Goal: Feedback & Contribution: Submit feedback/report problem

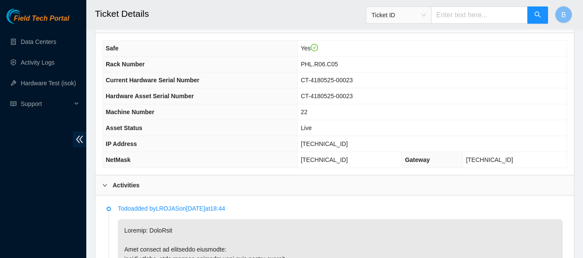
scroll to position [320, 0]
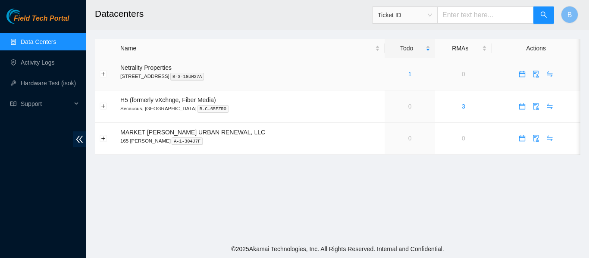
click at [390, 75] on div "1" at bounding box center [410, 73] width 41 height 9
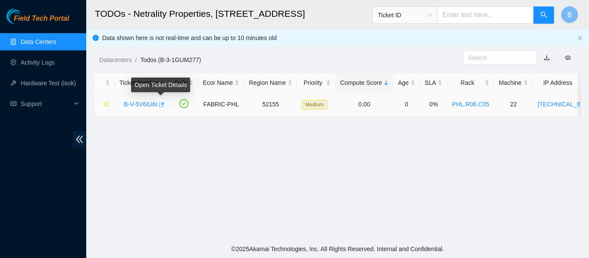
click at [161, 102] on icon "button" at bounding box center [161, 105] width 6 height 6
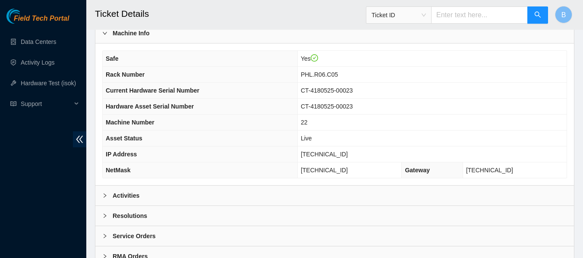
scroll to position [336, 0]
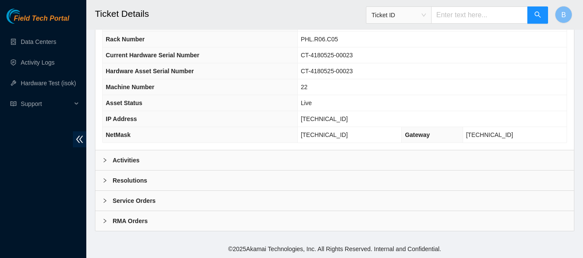
click at [141, 166] on div "Activities" at bounding box center [334, 161] width 478 height 20
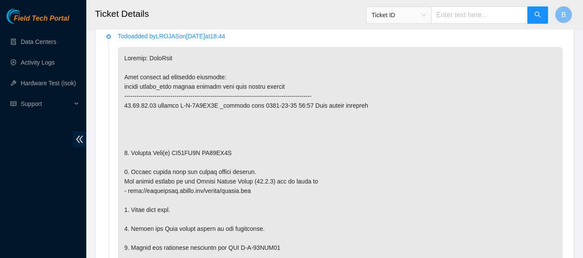
scroll to position [503, 0]
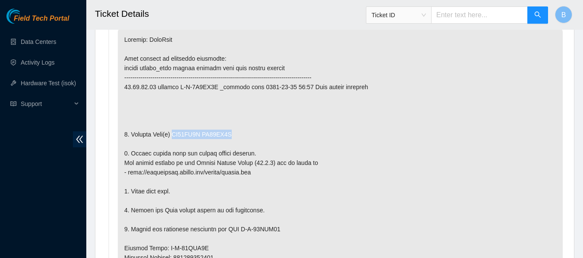
drag, startPoint x: 233, startPoint y: 134, endPoint x: 173, endPoint y: 136, distance: 60.0
click at [173, 136] on p at bounding box center [340, 257] width 445 height 459
copy p "ZC16MA3L ZC16LC5H"
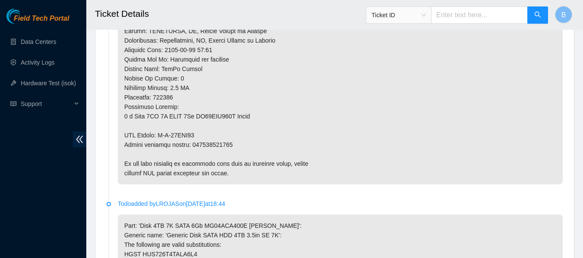
scroll to position [815, 0]
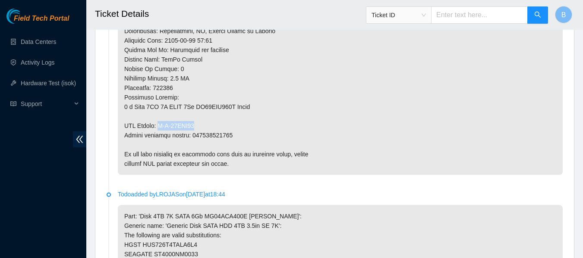
drag, startPoint x: 160, startPoint y: 124, endPoint x: 200, endPoint y: 126, distance: 39.7
copy p "B-W-15UQA92"
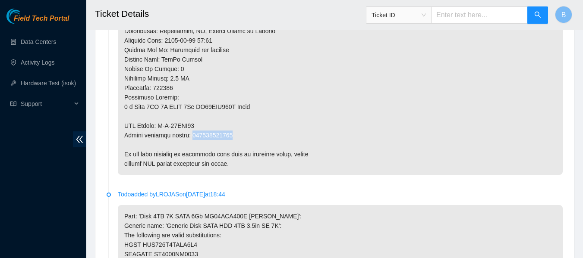
copy p "463470055098"
click at [18, 20] on span "Field Tech Portal" at bounding box center [41, 19] width 55 height 8
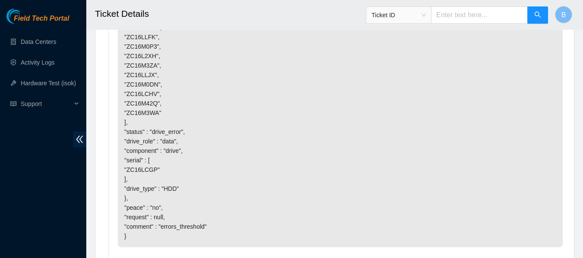
scroll to position [2664, 0]
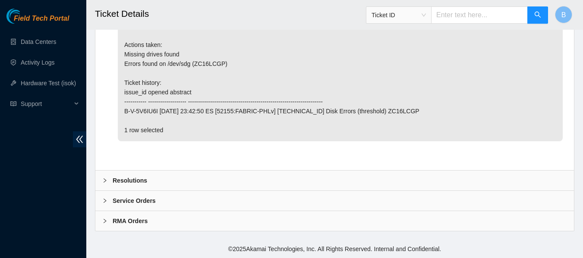
click at [126, 177] on b "Resolutions" at bounding box center [130, 180] width 35 height 9
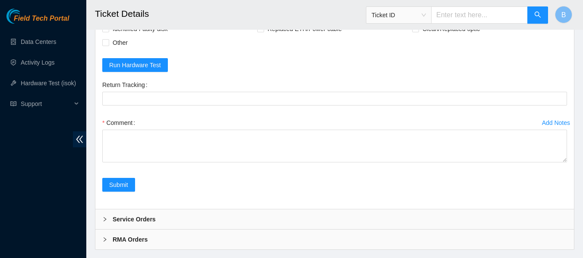
scroll to position [2868, 0]
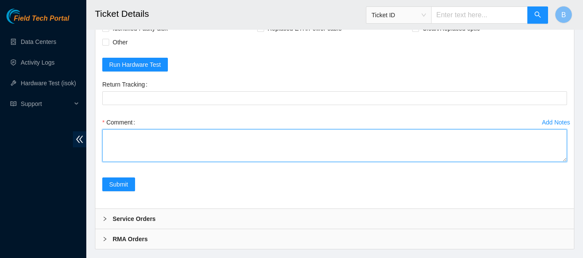
click at [183, 142] on textarea "Comment" at bounding box center [334, 145] width 465 height 33
paste textarea "-Removed faulty disk s/n: (ZC16MA3L,ZC16LC5H), replaced with new disk s/n: (20I…"
click at [199, 154] on textarea "-Removed faulty disk s/n: (ZC16MA3L,ZC16LC5H), replaced with new disk s/n: (20I…" at bounding box center [334, 145] width 465 height 33
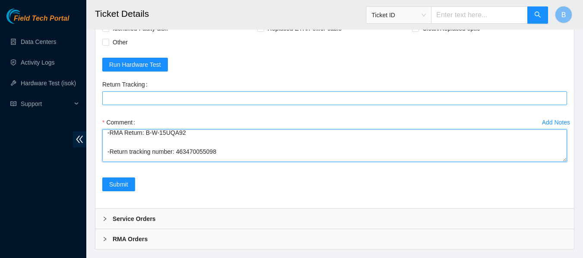
type textarea "-Removed faulty disk s/n: (ZC16MA3L,ZC16LC5H), replaced with new disk s/n: (20I…"
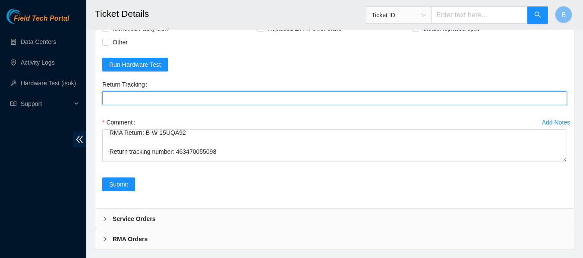
click at [163, 102] on Tracking "Return Tracking" at bounding box center [334, 98] width 465 height 14
paste Tracking "463470055098"
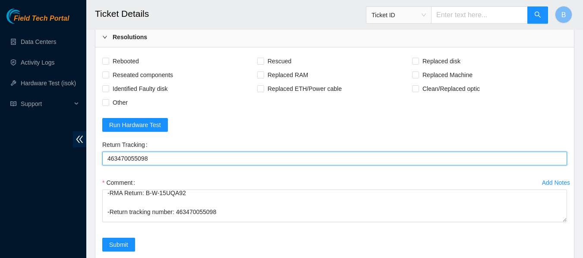
scroll to position [2807, 0]
type Tracking "463470055098"
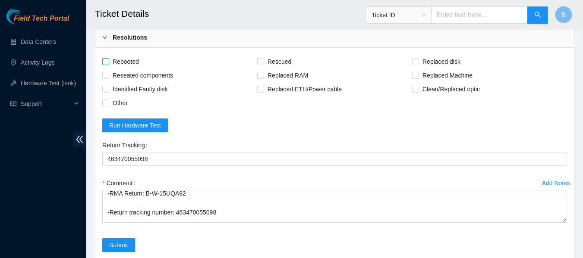
click at [129, 63] on span "Rebooted" at bounding box center [125, 62] width 33 height 14
click at [108, 63] on input "Rebooted" at bounding box center [105, 61] width 6 height 6
checkbox input "true"
click at [261, 58] on input "Rescued" at bounding box center [260, 61] width 6 height 6
checkbox input "true"
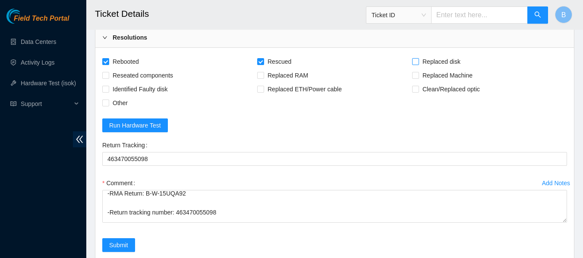
click at [418, 63] on span at bounding box center [415, 61] width 7 height 7
click at [418, 63] on input "Replaced disk" at bounding box center [415, 61] width 6 height 6
checkbox input "true"
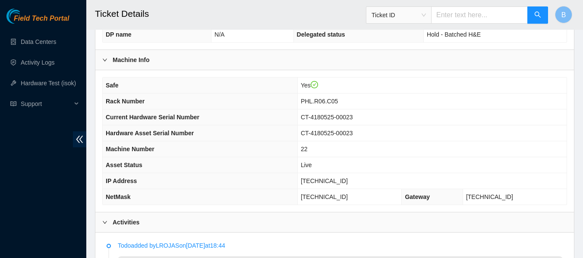
scroll to position [275, 0]
click at [331, 182] on span "[TECHNICAL_ID]" at bounding box center [324, 180] width 47 height 7
copy span "[TECHNICAL_ID]"
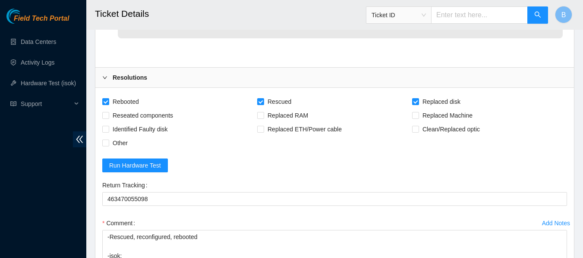
scroll to position [2886, 0]
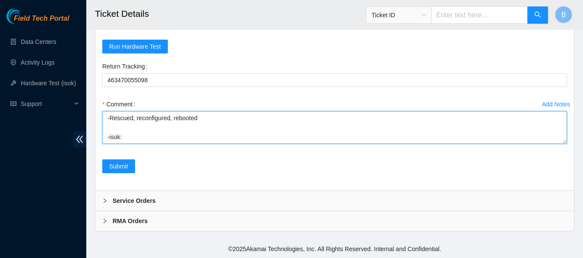
click at [176, 141] on textarea "-Removed faulty disk s/n: (ZC16MA3L,ZC16LC5H), replaced with new disk s/n: (20I…" at bounding box center [334, 127] width 465 height 33
paste textarea "23.46.12.57 : passed: ok"
type textarea "-Removed faulty disk s/n: (ZC16MA3L,ZC16LC5H), replaced with new disk s/n: (20I…"
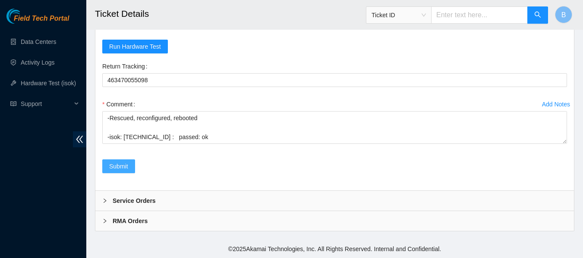
click at [114, 169] on span "Submit" at bounding box center [118, 166] width 19 height 9
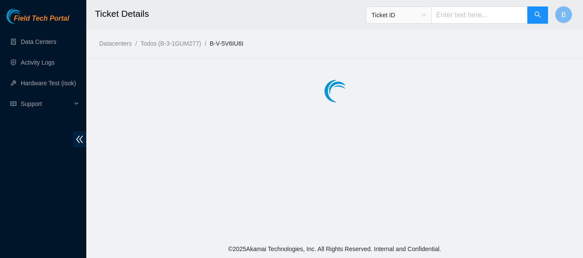
scroll to position [0, 0]
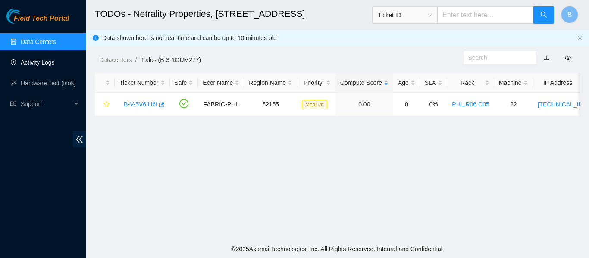
click at [47, 59] on link "Activity Logs" at bounding box center [38, 62] width 34 height 7
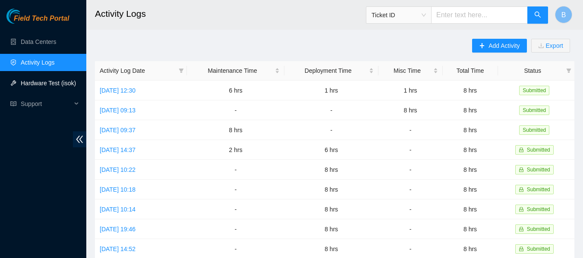
click at [60, 82] on link "Hardware Test (isok)" at bounding box center [48, 83] width 55 height 7
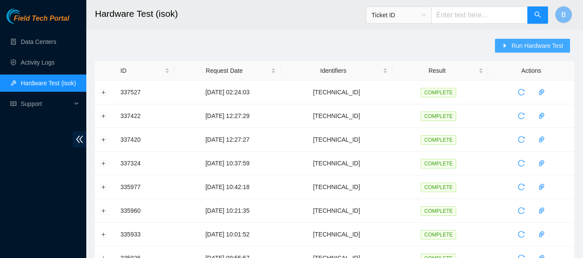
click at [529, 44] on span "Run Hardware Test" at bounding box center [537, 45] width 52 height 9
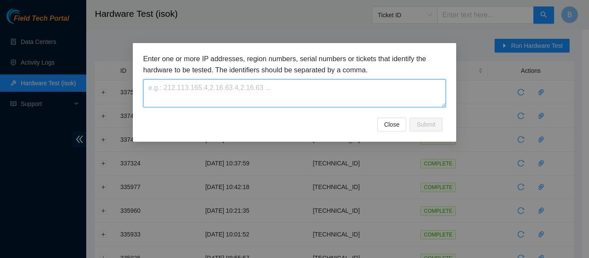
click at [299, 90] on textarea at bounding box center [294, 93] width 303 height 28
paste textarea "[TECHNICAL_ID]"
type textarea "[TECHNICAL_ID]"
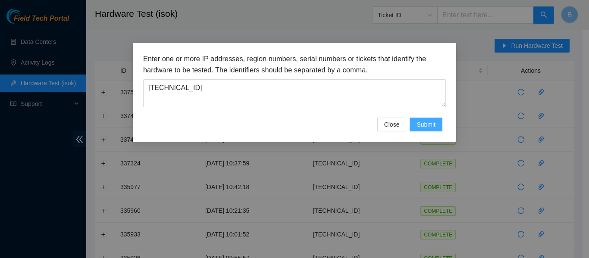
click at [434, 125] on span "Submit" at bounding box center [426, 124] width 19 height 9
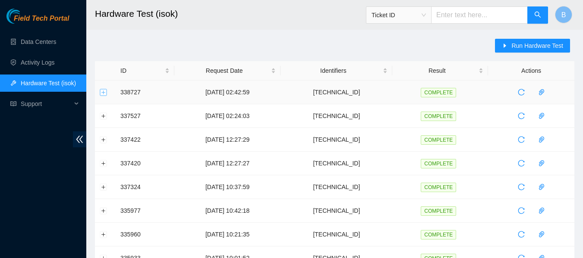
click at [104, 94] on button "Expand row" at bounding box center [103, 92] width 7 height 7
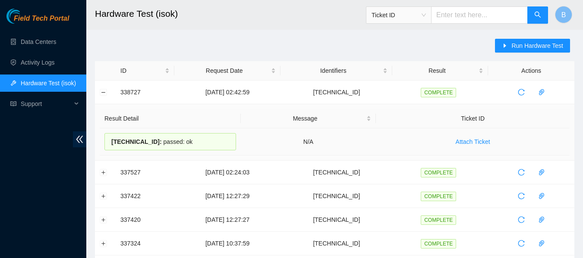
click at [133, 138] on span "[TECHNICAL_ID] :" at bounding box center [136, 141] width 50 height 7
copy div "[TECHNICAL_ID] : passed: ok"
click at [45, 38] on link "Data Centers" at bounding box center [38, 41] width 35 height 7
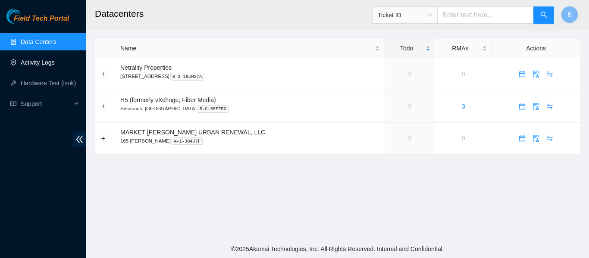
click at [45, 64] on link "Activity Logs" at bounding box center [38, 62] width 34 height 7
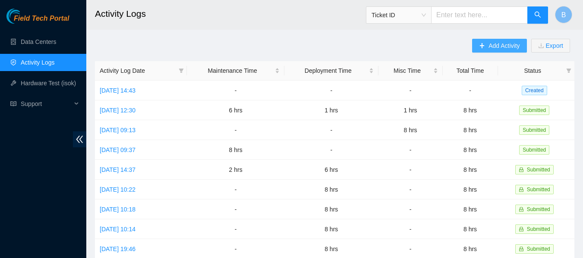
click at [490, 47] on span "Add Activity" at bounding box center [503, 45] width 31 height 9
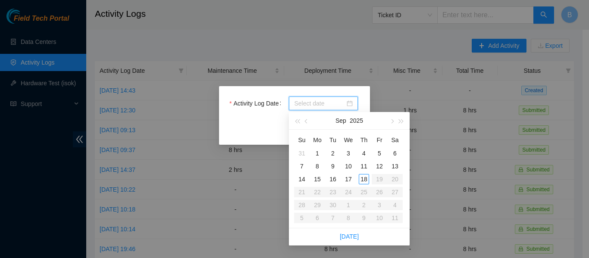
click at [335, 105] on input "Activity Log Date" at bounding box center [319, 103] width 51 height 9
type input "[DATE]"
click at [351, 180] on div "17" at bounding box center [348, 179] width 10 height 10
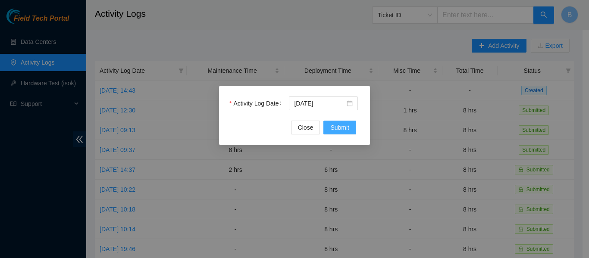
click at [340, 127] on span "Submit" at bounding box center [339, 127] width 19 height 9
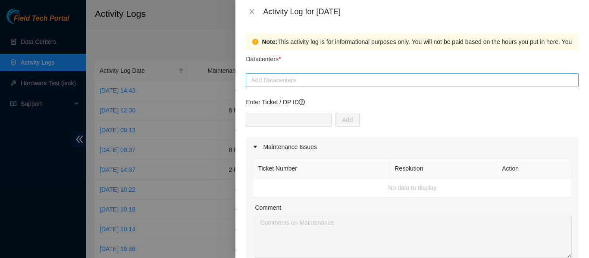
click at [318, 80] on div at bounding box center [412, 80] width 329 height 10
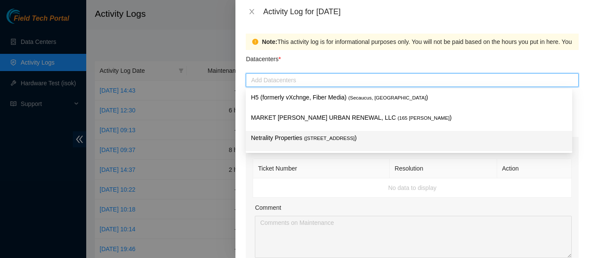
click at [292, 140] on p "Netrality Properties ( [STREET_ADDRESS] )" at bounding box center [409, 138] width 316 height 10
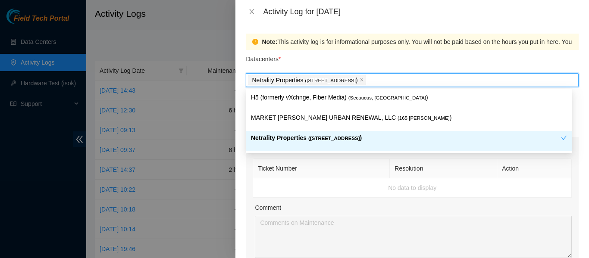
click at [238, 167] on div "Note: This activity log is for informational purposes only. You will not be pai…" at bounding box center [413, 140] width 354 height 235
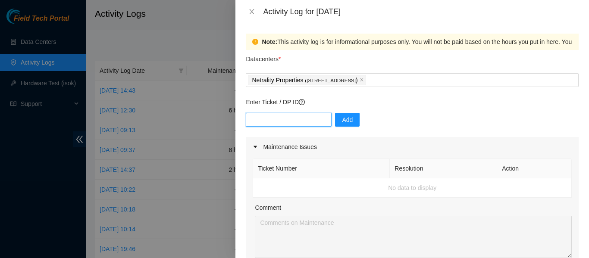
click at [293, 114] on input "text" at bounding box center [289, 120] width 86 height 14
paste input "DP81320"
type input "DP81320"
click at [343, 122] on span "Add" at bounding box center [347, 119] width 11 height 9
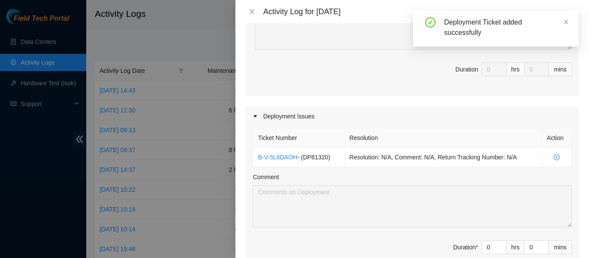
scroll to position [209, 0]
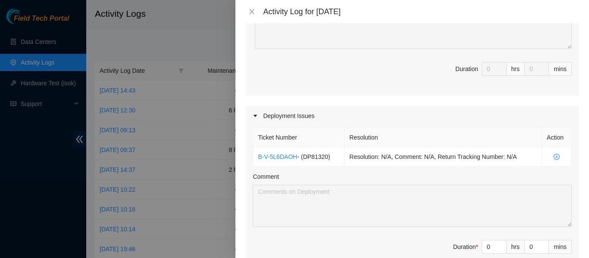
click at [486, 100] on div "Maintenance Issues Ticket Number Resolution Action No data to display Comment D…" at bounding box center [412, 166] width 333 height 477
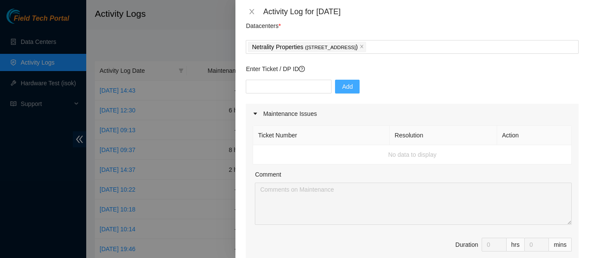
scroll to position [33, 0]
click at [410, 19] on div "Activity Log for [DATE]" at bounding box center [413, 11] width 354 height 23
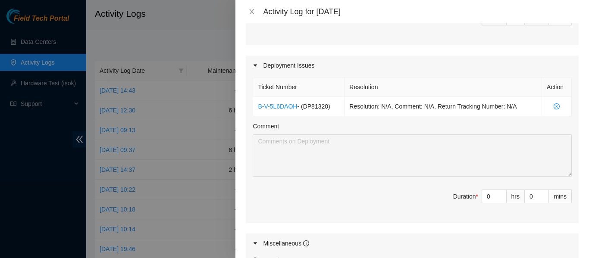
scroll to position [259, 0]
click at [482, 198] on input "0" at bounding box center [494, 197] width 24 height 13
type input "7"
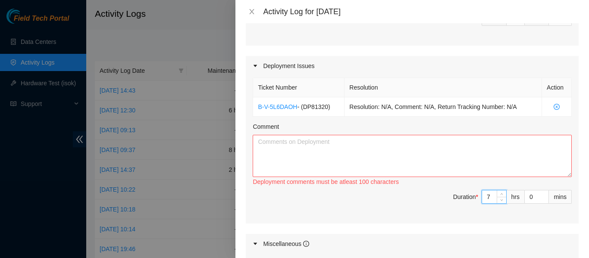
type input "7"
click at [372, 157] on textarea "Comment" at bounding box center [412, 156] width 319 height 42
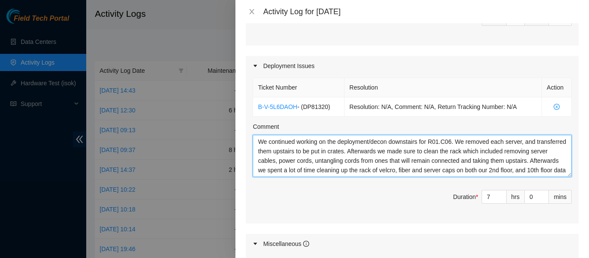
scroll to position [9, 0]
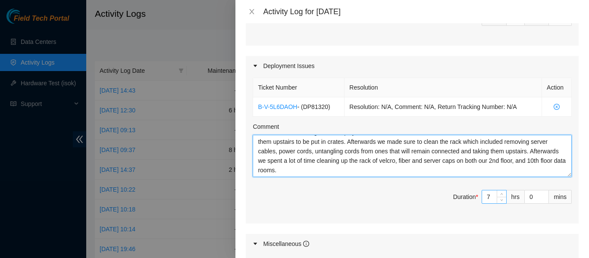
type textarea "We continued working on the deployment/decon downstairs for R01.C06. We removed…"
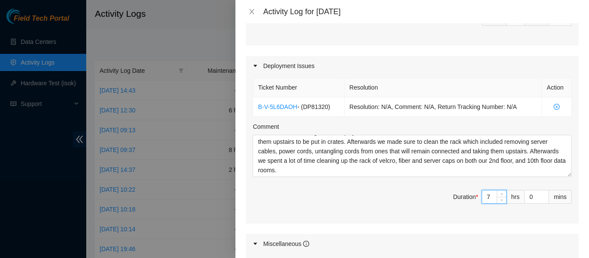
click at [482, 195] on input "7" at bounding box center [494, 197] width 24 height 13
type input "8"
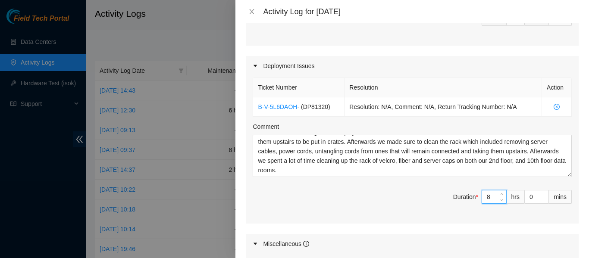
click at [385, 217] on div "Ticket Number Resolution Action B-V-5L6DAOH - ( DP81320 ) Resolution: N/A, Comm…" at bounding box center [412, 150] width 333 height 148
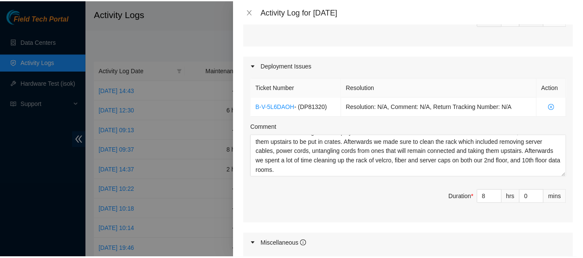
scroll to position [450, 0]
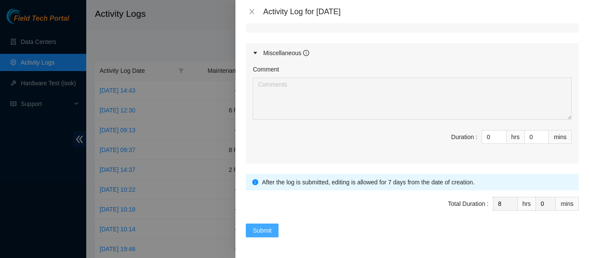
click at [261, 229] on span "Submit" at bounding box center [262, 230] width 19 height 9
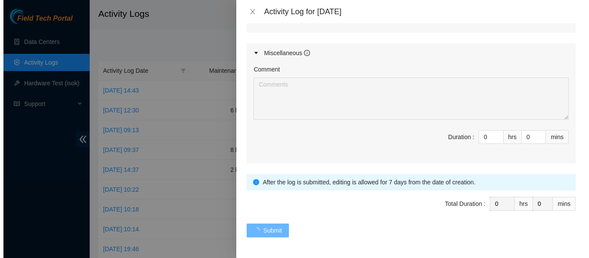
scroll to position [0, 0]
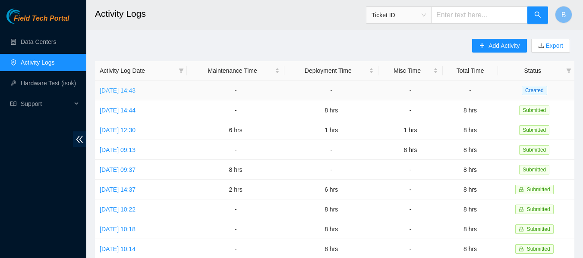
click at [135, 89] on link "[DATE] 14:43" at bounding box center [118, 90] width 36 height 7
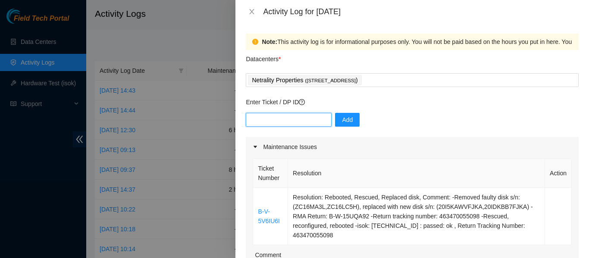
click at [279, 119] on input "text" at bounding box center [289, 120] width 86 height 14
paste input "[EMAIL_ADDRESS][DOMAIN_NAME]."
type input "[EMAIL_ADDRESS][DOMAIN_NAME]."
click at [279, 119] on input "[EMAIL_ADDRESS][DOMAIN_NAME]." at bounding box center [289, 120] width 86 height 14
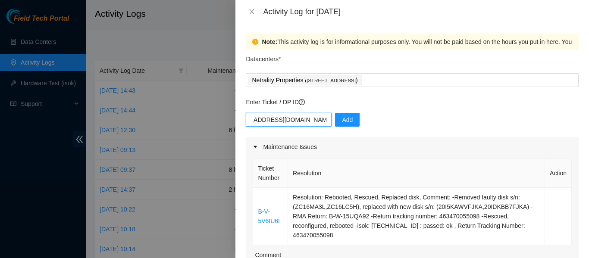
click at [279, 119] on input "[EMAIL_ADDRESS][DOMAIN_NAME]." at bounding box center [289, 120] width 86 height 14
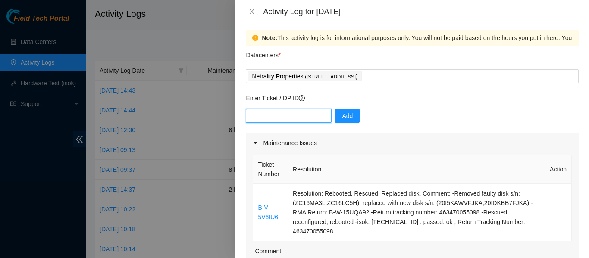
scroll to position [3, 0]
click at [293, 113] on input "text" at bounding box center [289, 117] width 86 height 14
paste input "DP81320"
type input "DP81320"
click at [342, 115] on span "Add" at bounding box center [347, 116] width 11 height 9
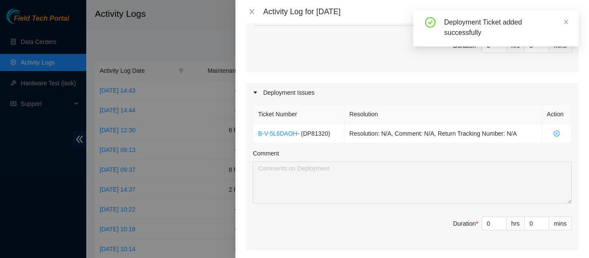
scroll to position [280, 0]
click at [485, 217] on input "0" at bounding box center [494, 223] width 24 height 13
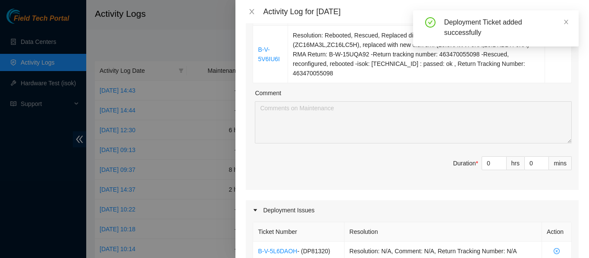
scroll to position [162, 0]
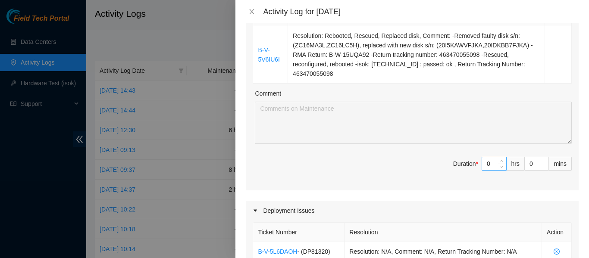
click at [485, 157] on input "0" at bounding box center [494, 163] width 24 height 13
type input "1"
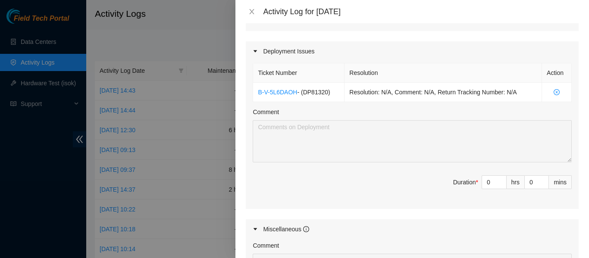
scroll to position [330, 0]
type input "1"
click at [482, 176] on input "0" at bounding box center [494, 182] width 24 height 13
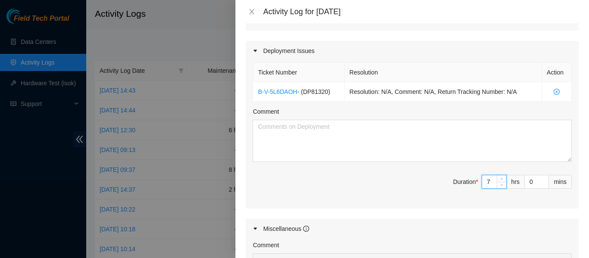
type input "7"
type input "8"
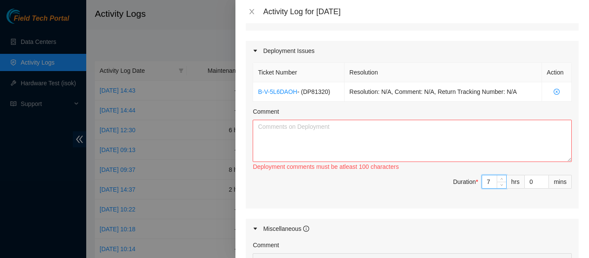
type input "7"
click at [295, 129] on textarea "Comment" at bounding box center [412, 141] width 319 height 42
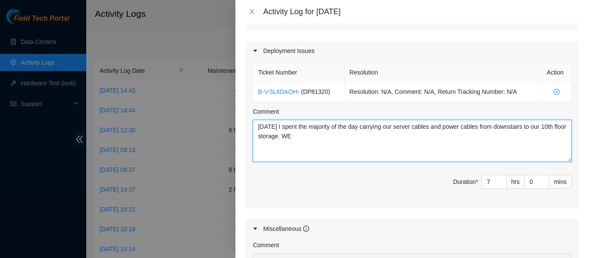
type textarea "[DATE] I spent the majority of the day carrying our server cables and power cab…"
drag, startPoint x: 312, startPoint y: 128, endPoint x: 212, endPoint y: 100, distance: 103.6
click at [212, 100] on div "Activity Log for [DATE] Note: This activity log is for informational purposes o…" at bounding box center [294, 129] width 589 height 258
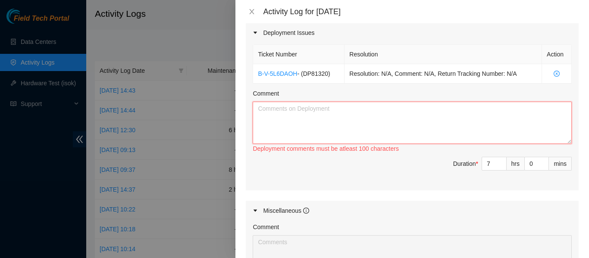
scroll to position [311, 0]
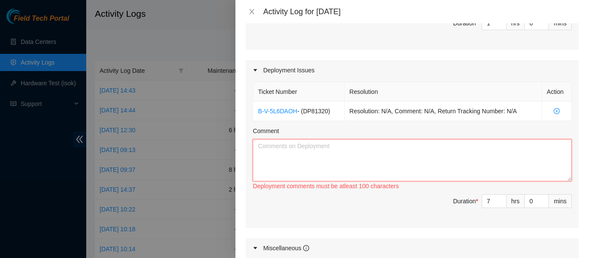
paste textarea "[DATE] I spent the majority of the day carrying our server cables and power cab…"
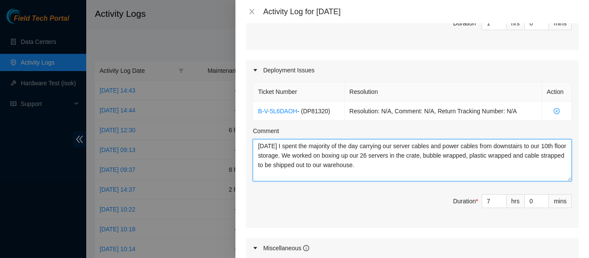
click at [393, 156] on textarea "[DATE] I spent the majority of the day carrying our server cables and power cab…" at bounding box center [412, 160] width 319 height 42
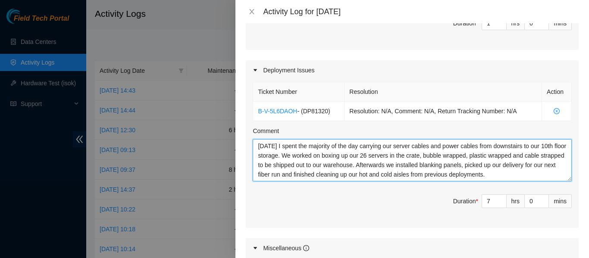
type textarea "[DATE] I spent the majority of the day carrying our server cables and power cab…"
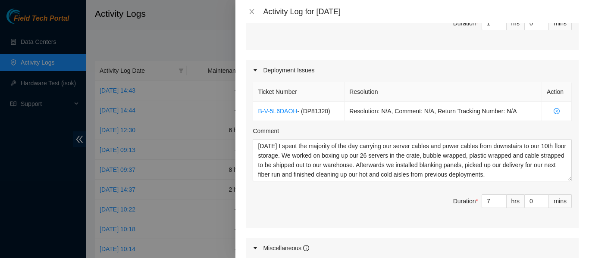
click at [351, 126] on div "Comment" at bounding box center [412, 132] width 319 height 13
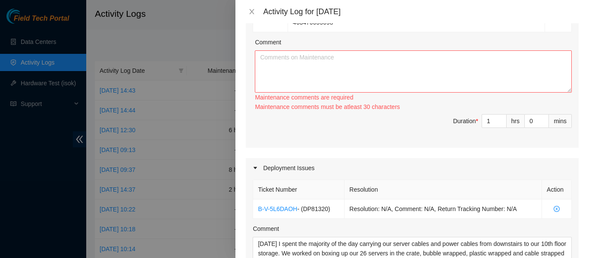
scroll to position [211, 0]
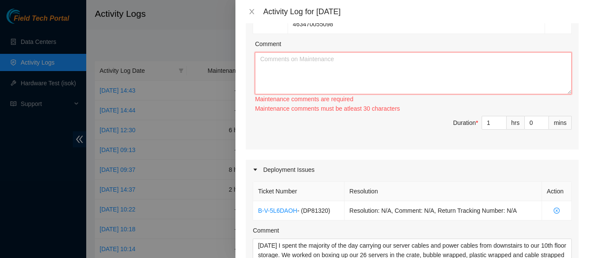
click at [316, 70] on textarea "Comment" at bounding box center [413, 73] width 317 height 42
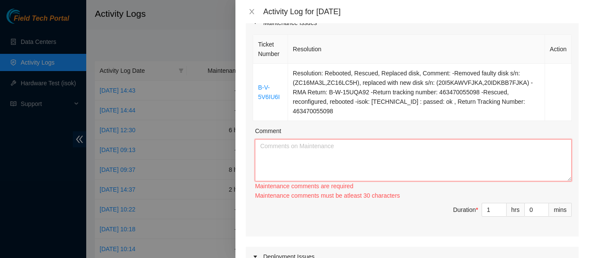
scroll to position [125, 0]
click at [297, 146] on textarea "Comment" at bounding box center [413, 160] width 317 height 42
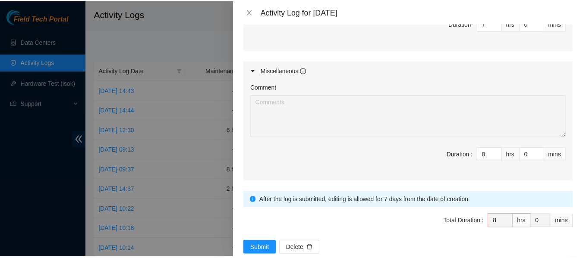
scroll to position [488, 0]
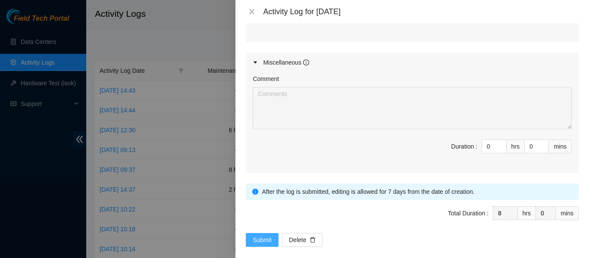
type textarea "[DATE] I worked on a ticket that required me to replace two drives, rescue, rec…"
click at [262, 236] on span "Submit" at bounding box center [262, 240] width 19 height 9
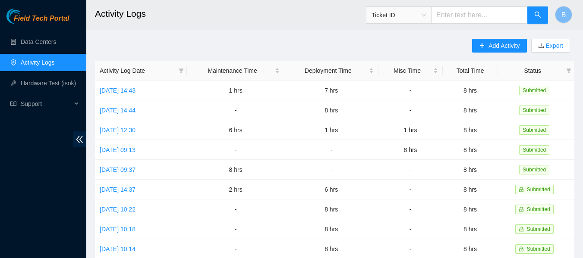
click at [254, 26] on h2 "Activity Logs" at bounding box center [293, 14] width 396 height 28
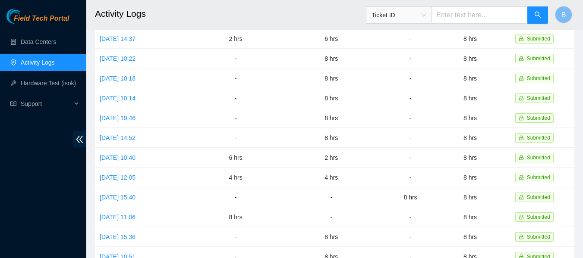
scroll to position [0, 0]
